Goal: Navigation & Orientation: Find specific page/section

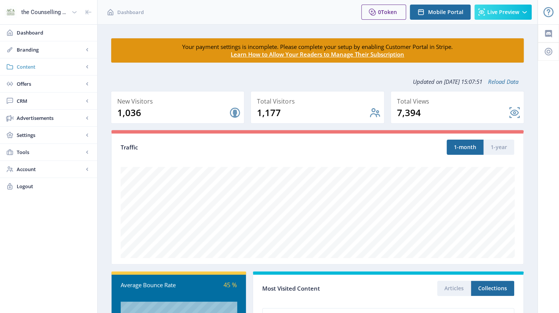
click at [25, 69] on span "Content" at bounding box center [50, 67] width 67 height 8
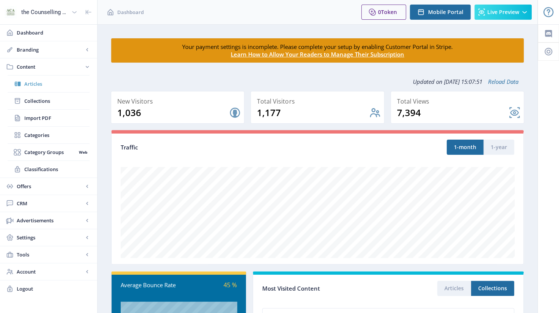
click at [30, 85] on span "Articles" at bounding box center [56, 84] width 65 height 8
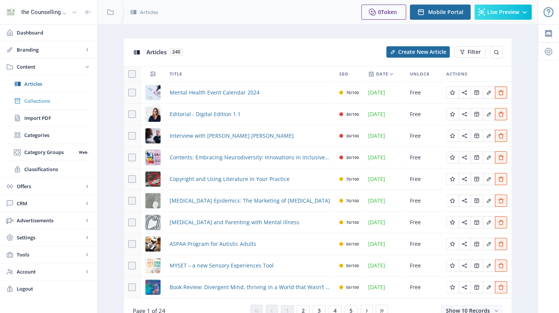
click at [37, 99] on span "Collections" at bounding box center [56, 101] width 65 height 8
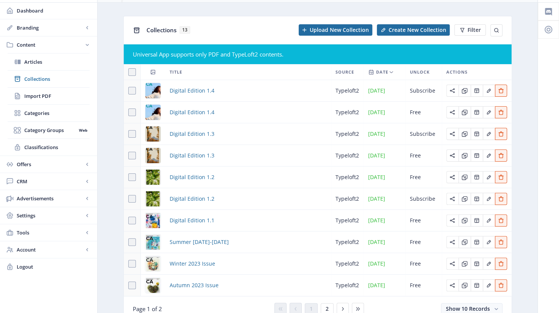
scroll to position [61, 0]
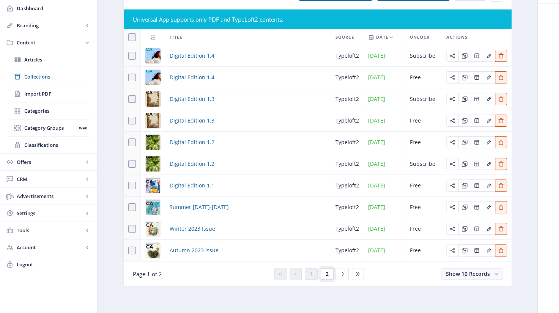
click at [326, 276] on span "2" at bounding box center [326, 274] width 3 height 6
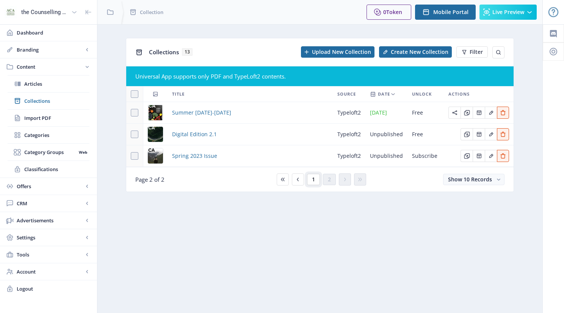
click at [317, 181] on button "1" at bounding box center [313, 179] width 13 height 11
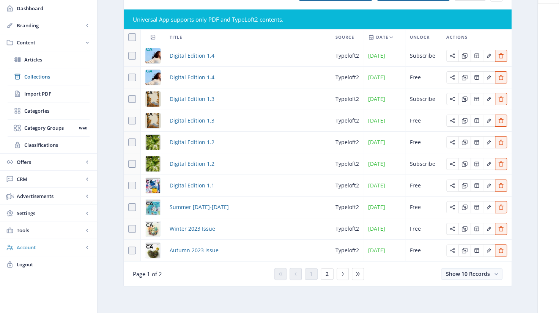
scroll to position [61, 0]
